Goal: Task Accomplishment & Management: Complete application form

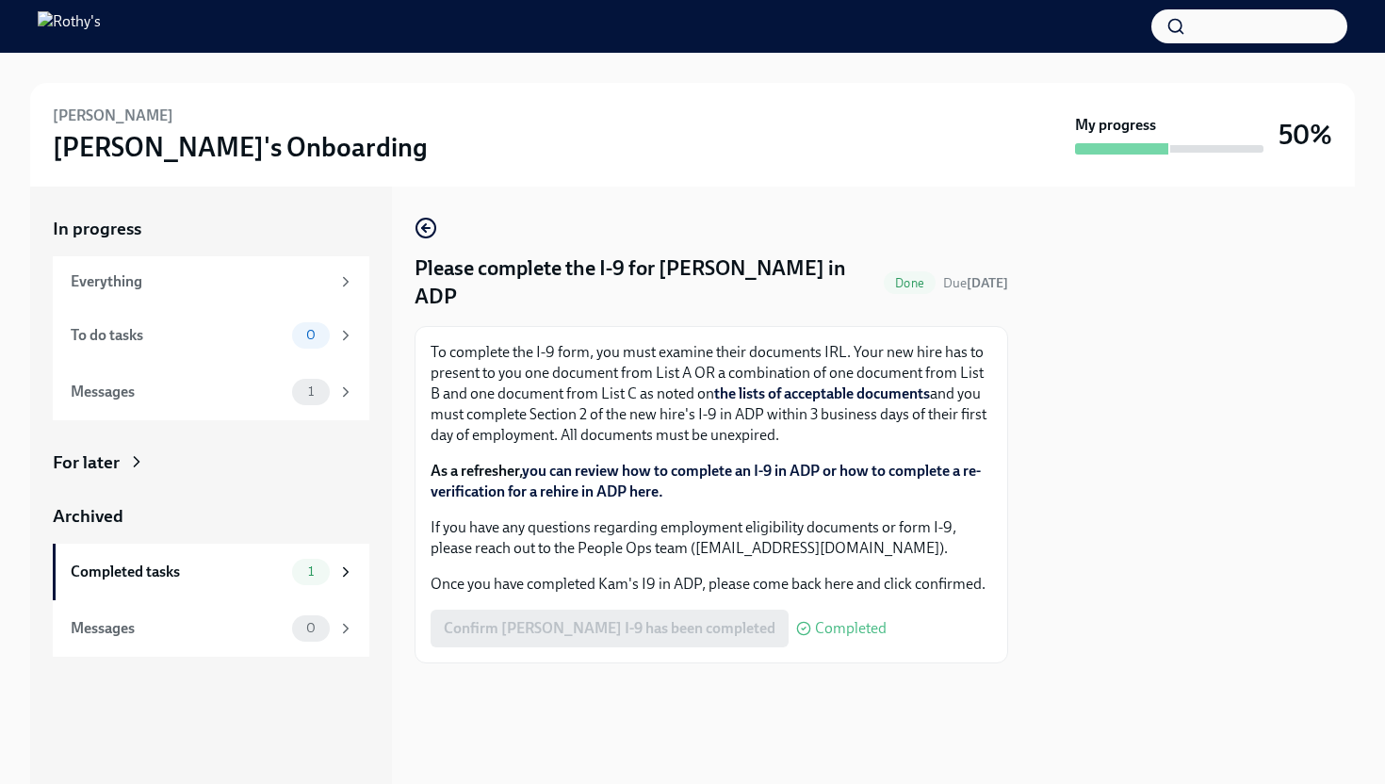
click at [705, 610] on div "Confirm [PERSON_NAME] I-9 has been completed Completed" at bounding box center [659, 629] width 456 height 38
click at [242, 393] on div "Messages" at bounding box center [178, 392] width 214 height 21
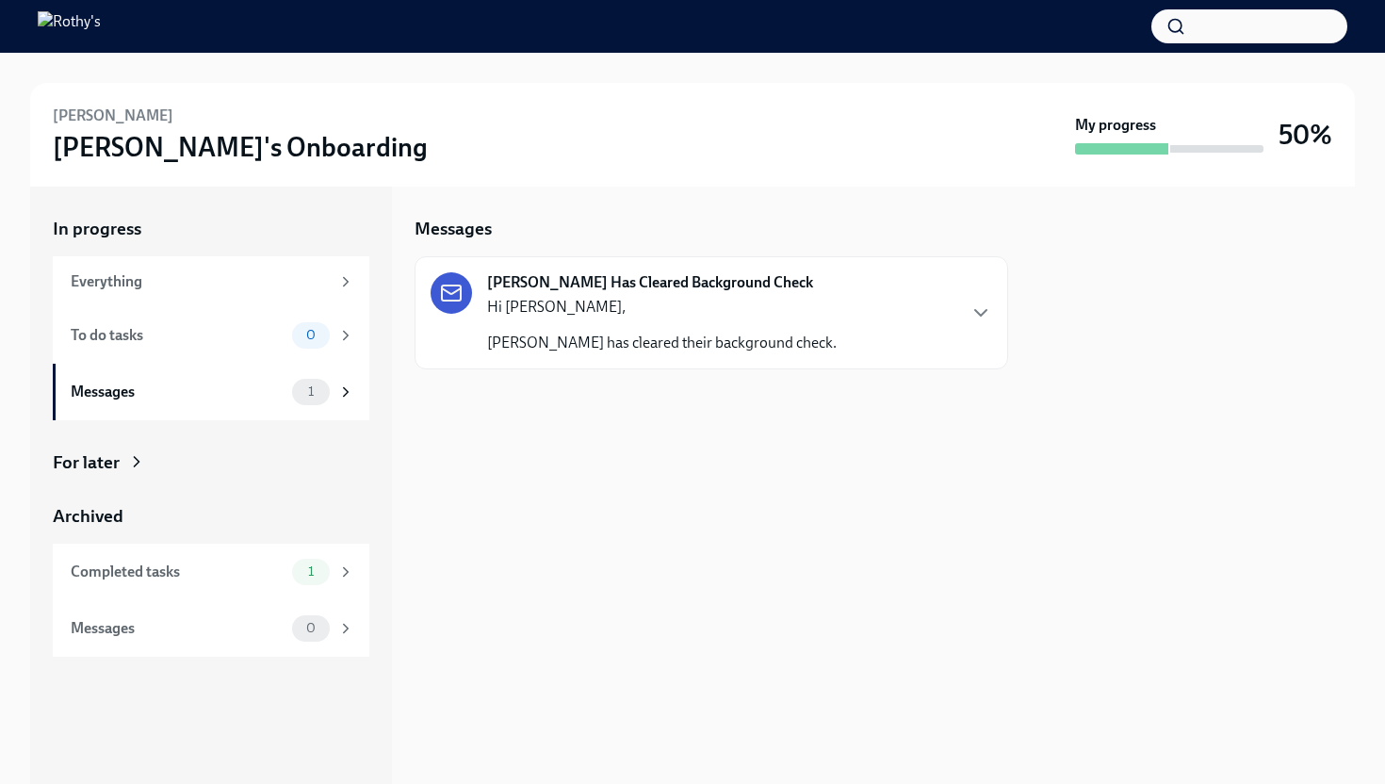
click at [609, 344] on p "[PERSON_NAME] has cleared their background check." at bounding box center [662, 343] width 350 height 21
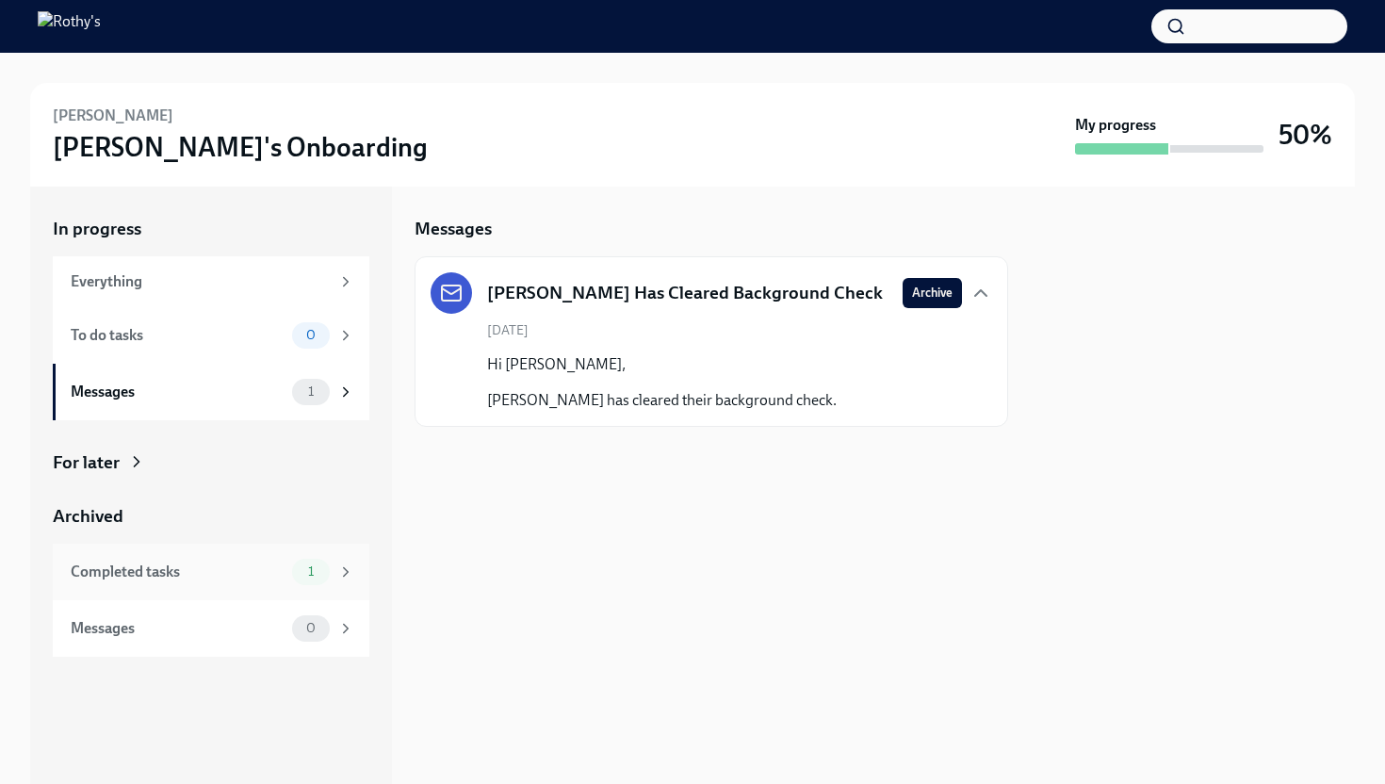
click at [229, 574] on div "Completed tasks" at bounding box center [178, 572] width 214 height 21
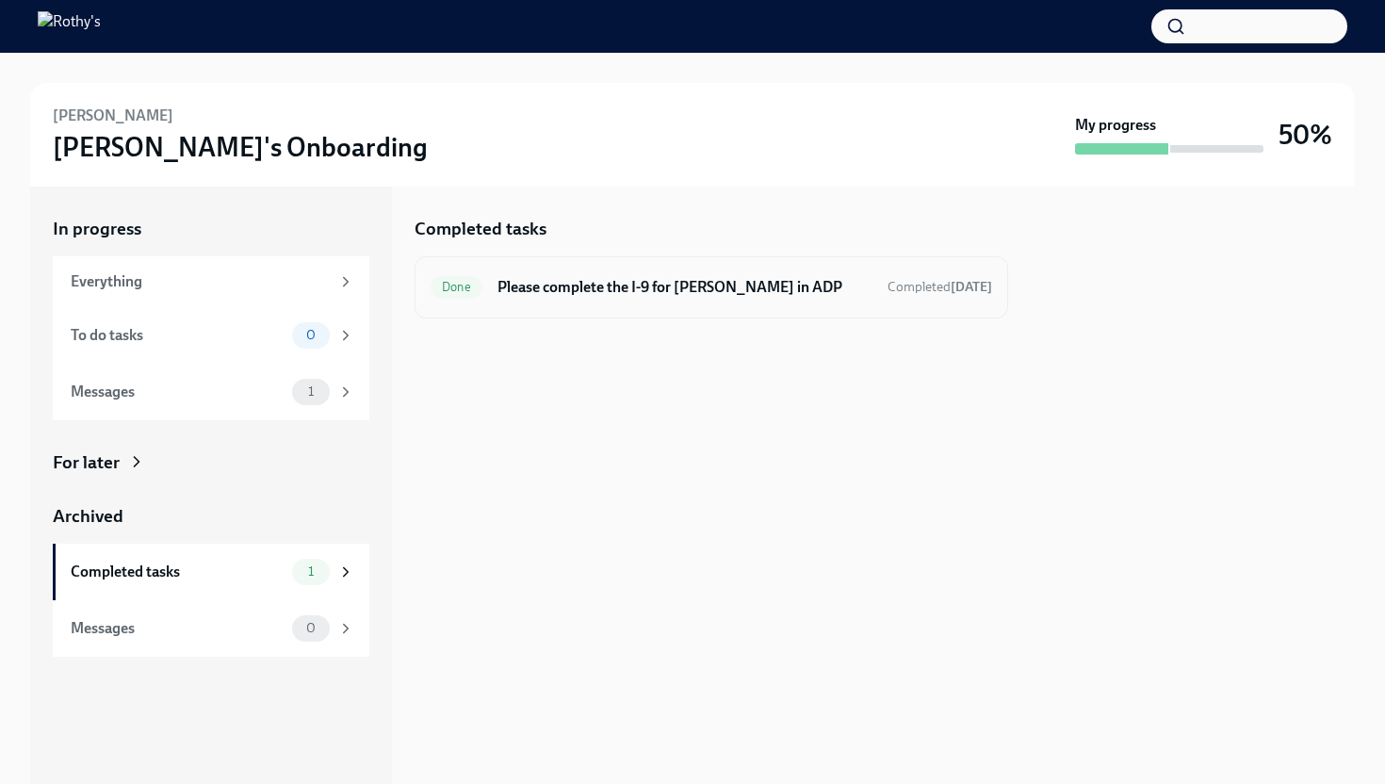
click at [613, 299] on div "Done Please complete the I-9 for [PERSON_NAME] in ADP Completed [DATE]" at bounding box center [712, 287] width 562 height 30
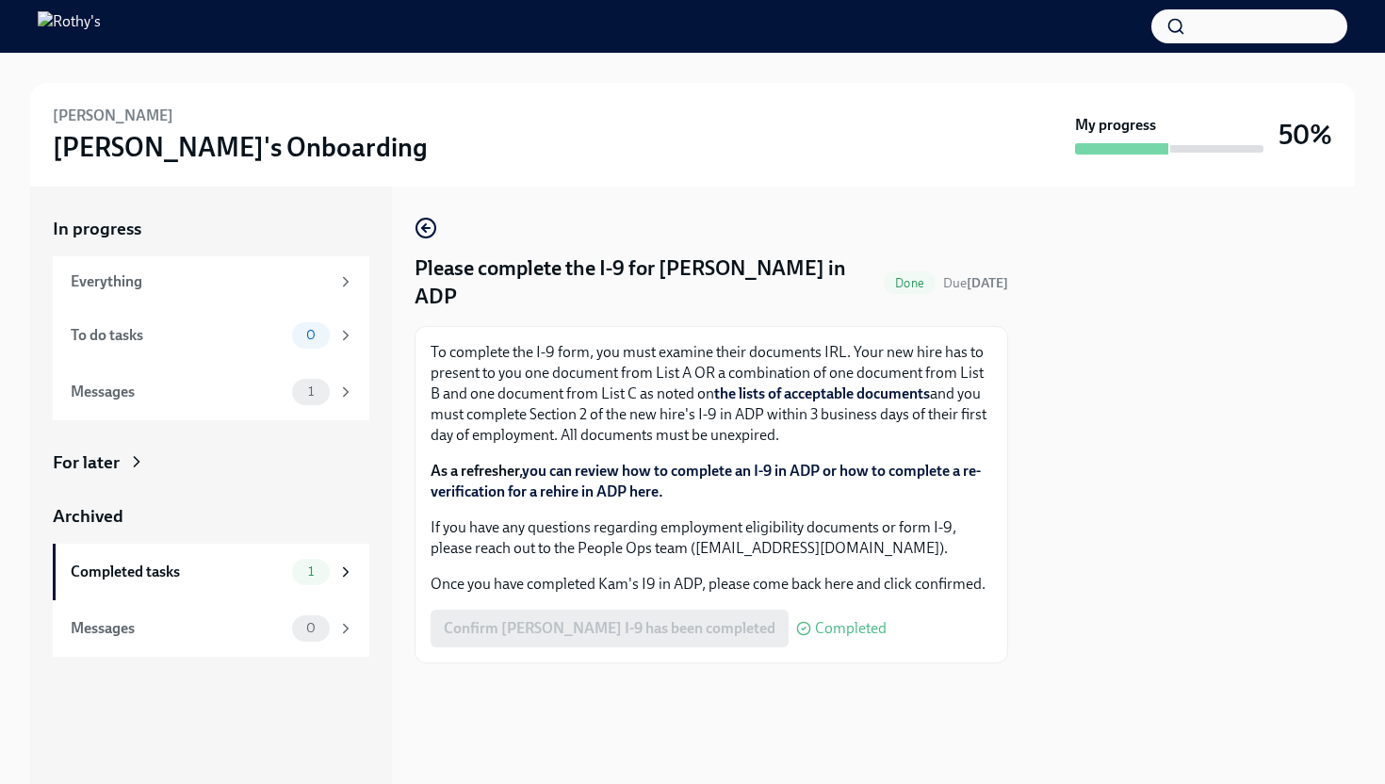
click at [815, 621] on span "Completed" at bounding box center [851, 628] width 72 height 15
click at [269, 578] on div "Completed tasks" at bounding box center [178, 572] width 214 height 21
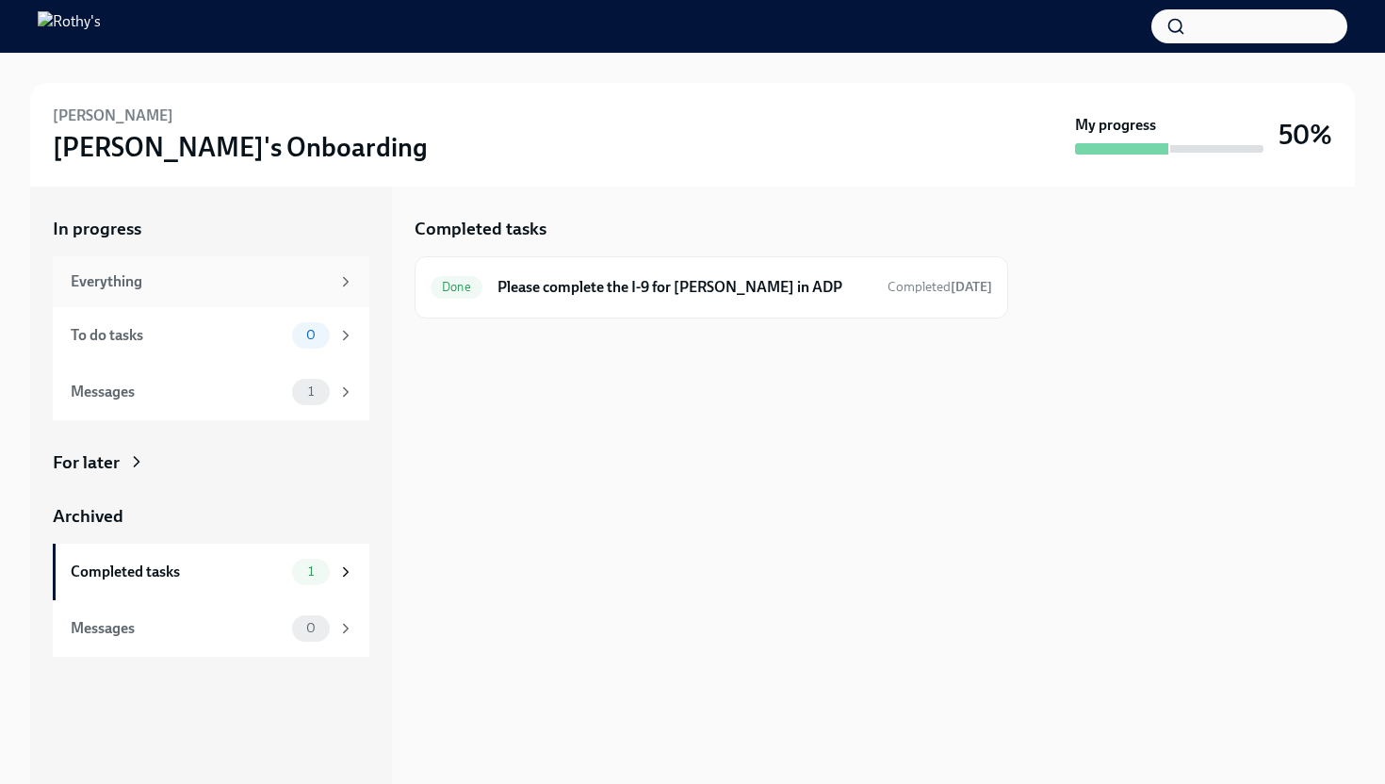
click at [235, 289] on div "Everything" at bounding box center [200, 281] width 259 height 21
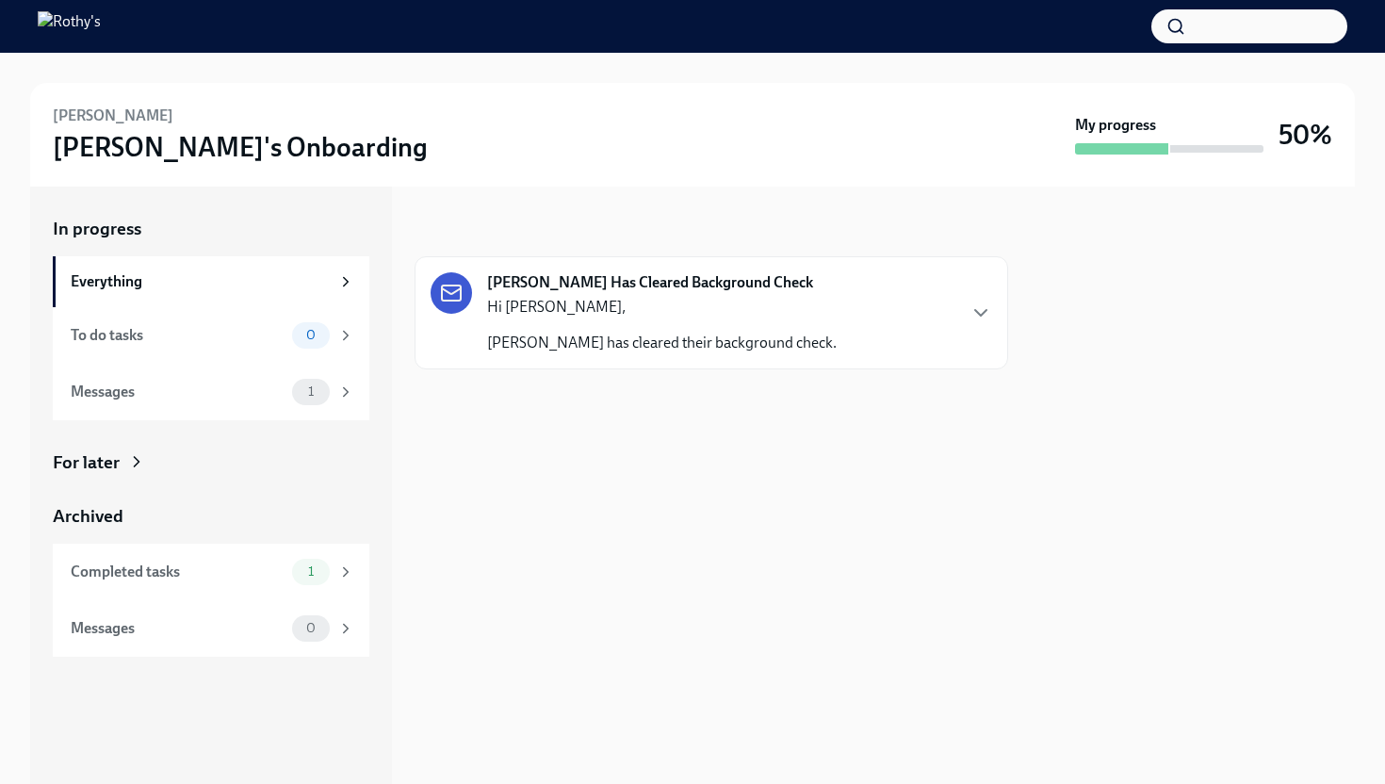
click at [647, 324] on div "Hi [PERSON_NAME], [PERSON_NAME] has cleared their background check." at bounding box center [662, 325] width 350 height 57
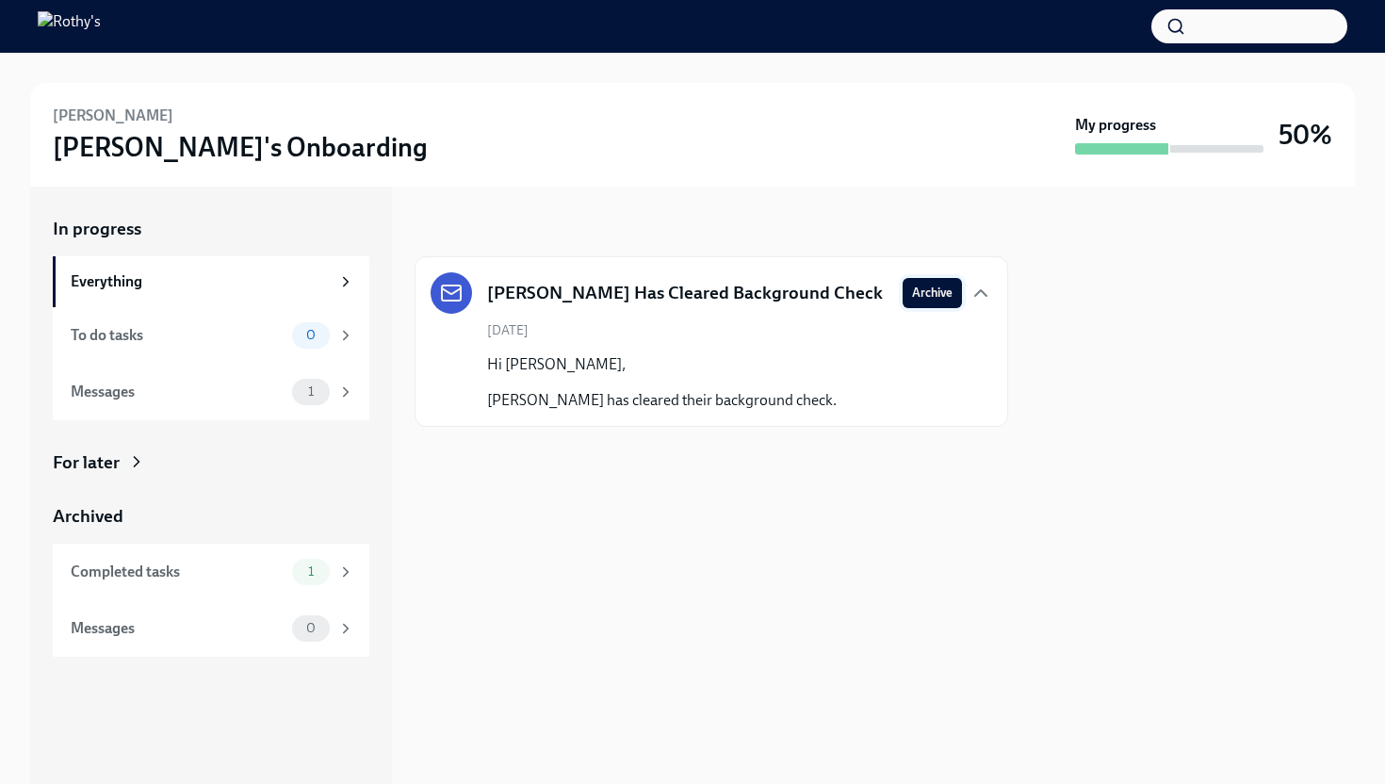
click at [942, 301] on button "Archive" at bounding box center [932, 293] width 59 height 30
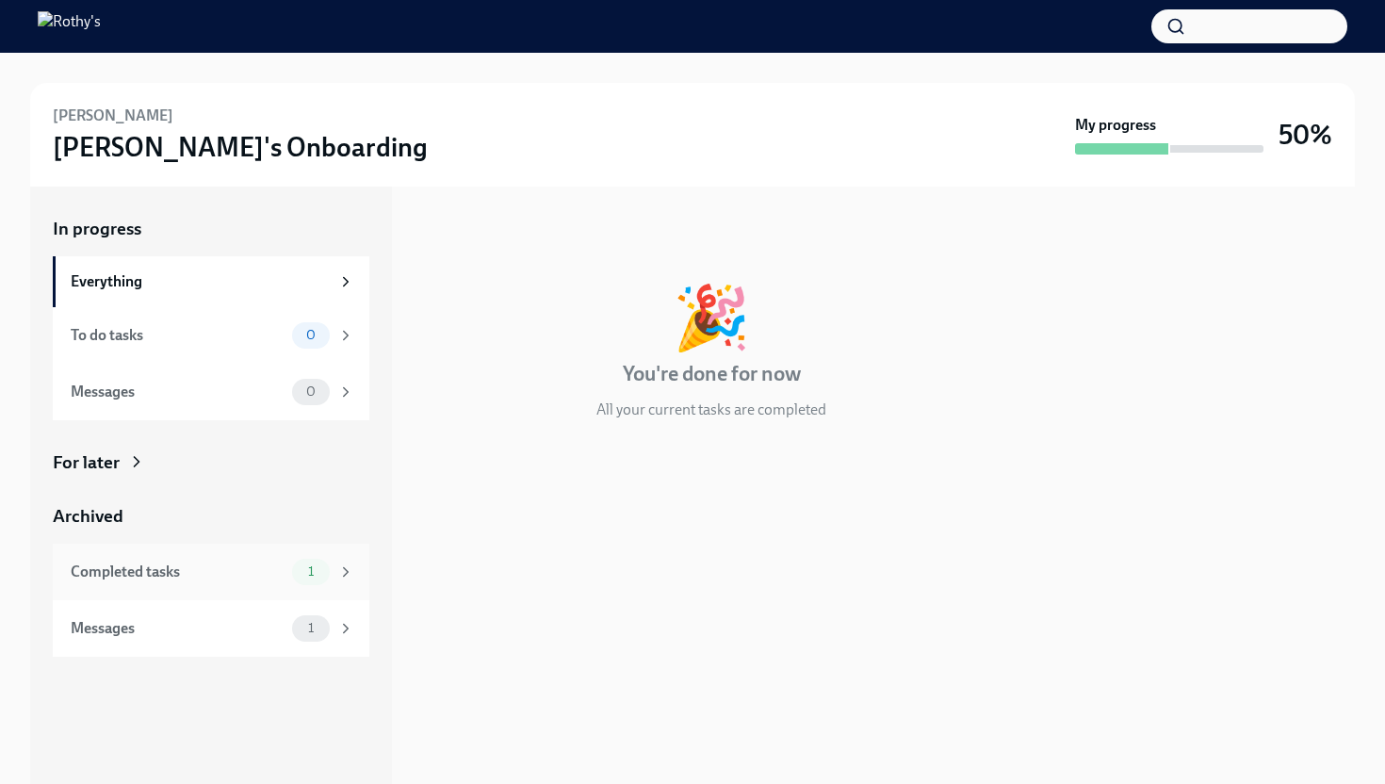
click at [203, 573] on div "Completed tasks" at bounding box center [178, 572] width 214 height 21
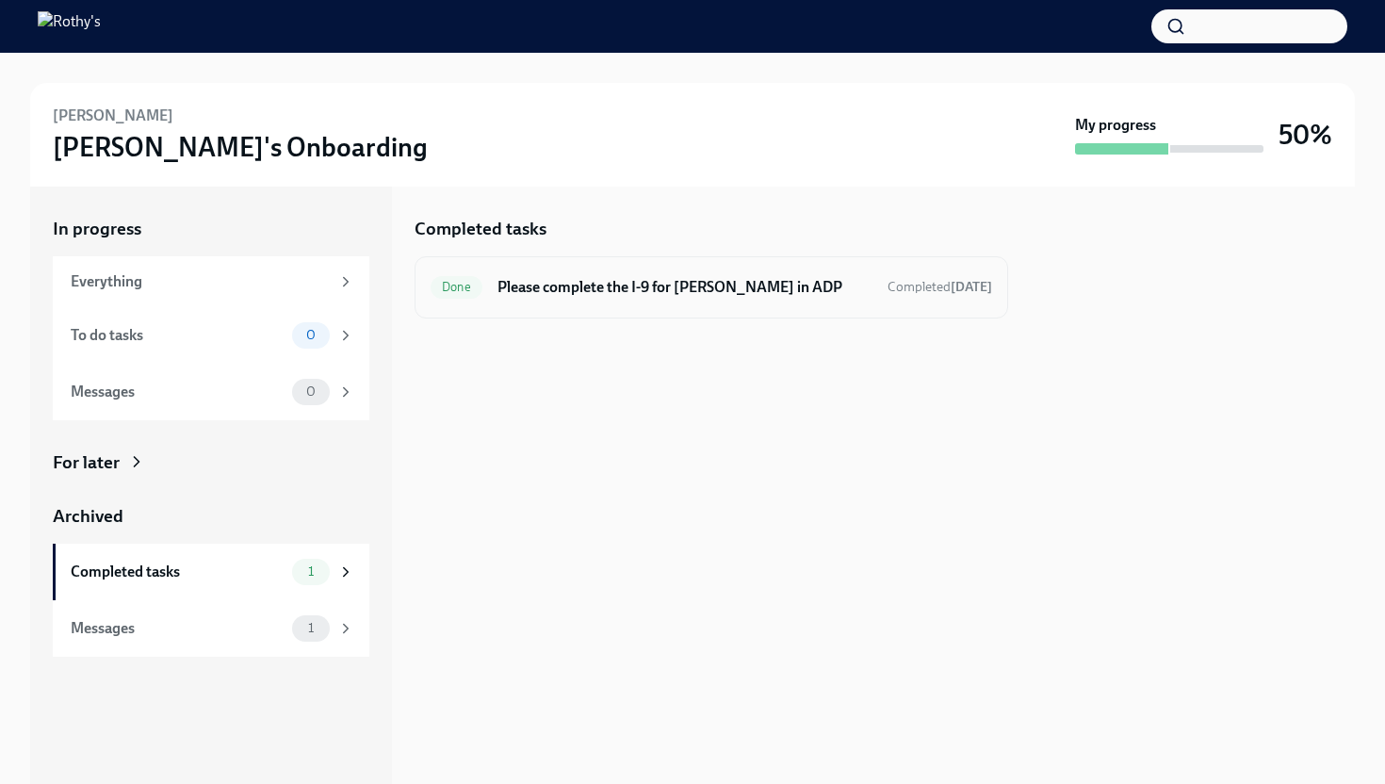
click at [631, 280] on h6 "Please complete the I-9 for [PERSON_NAME] in ADP" at bounding box center [684, 287] width 375 height 21
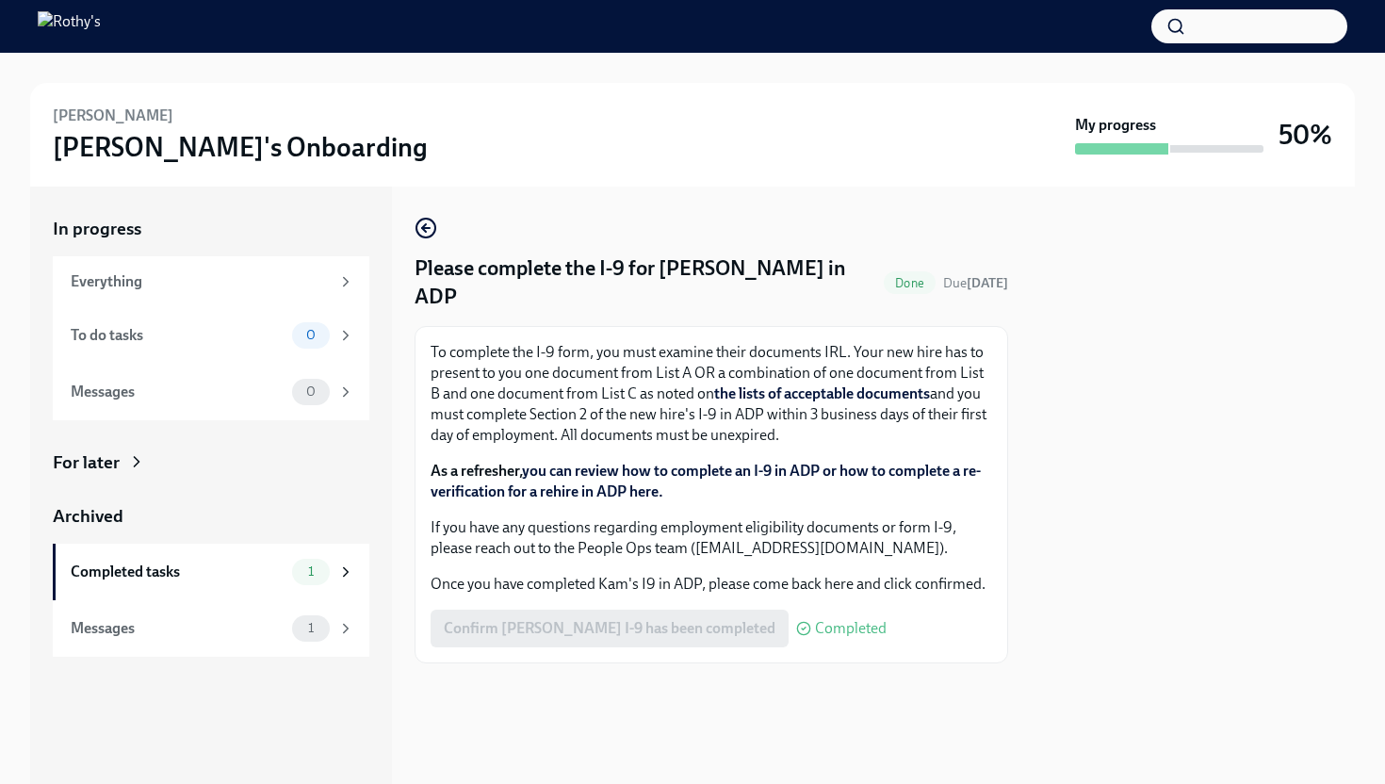
click at [902, 276] on span "Done" at bounding box center [910, 283] width 52 height 14
click at [639, 610] on div "Confirm [PERSON_NAME] I-9 has been completed Completed" at bounding box center [659, 629] width 456 height 38
click at [690, 610] on div "Confirm [PERSON_NAME] I-9 has been completed Completed" at bounding box center [659, 629] width 456 height 38
click at [815, 621] on span "Completed" at bounding box center [851, 628] width 72 height 15
click at [239, 629] on div "Messages" at bounding box center [178, 628] width 214 height 21
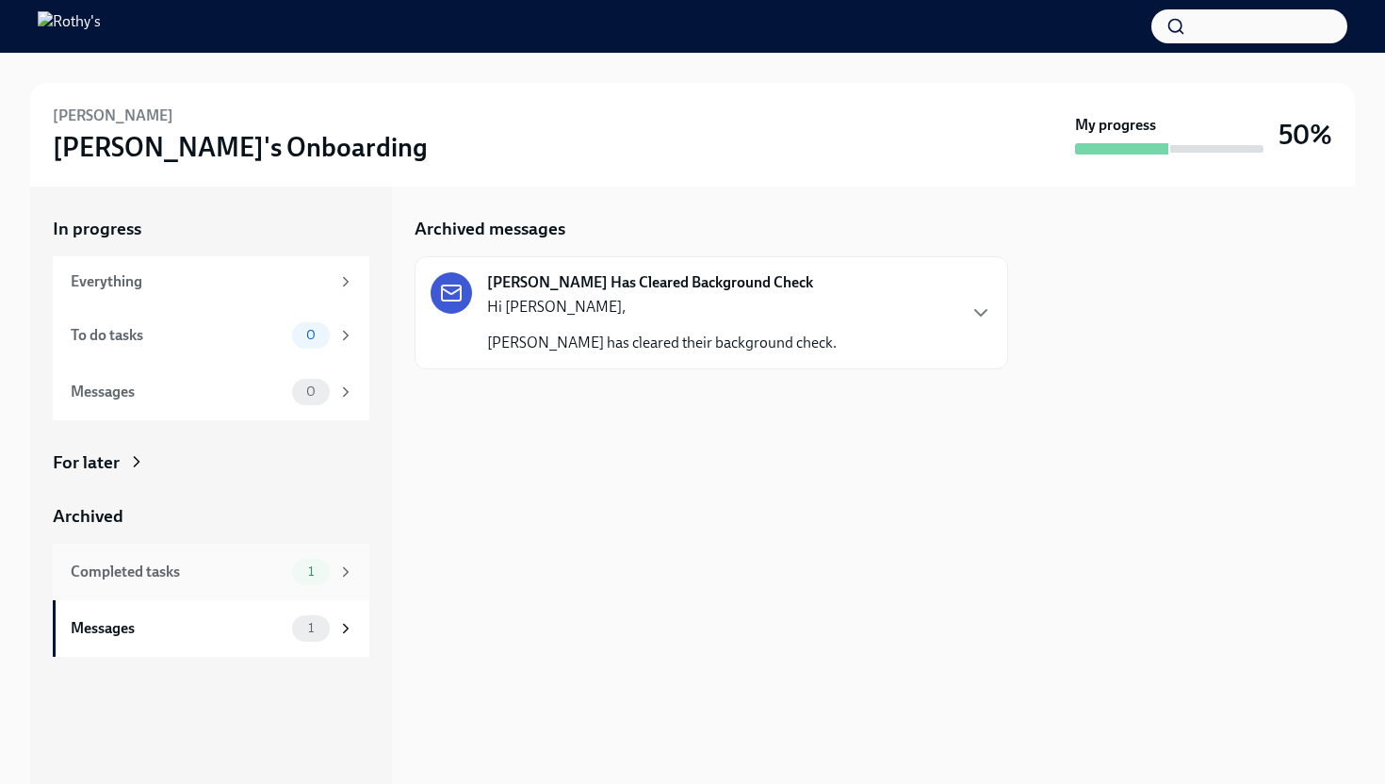
click at [248, 568] on div "Completed tasks" at bounding box center [178, 572] width 214 height 21
